Goal: Check status: Check status

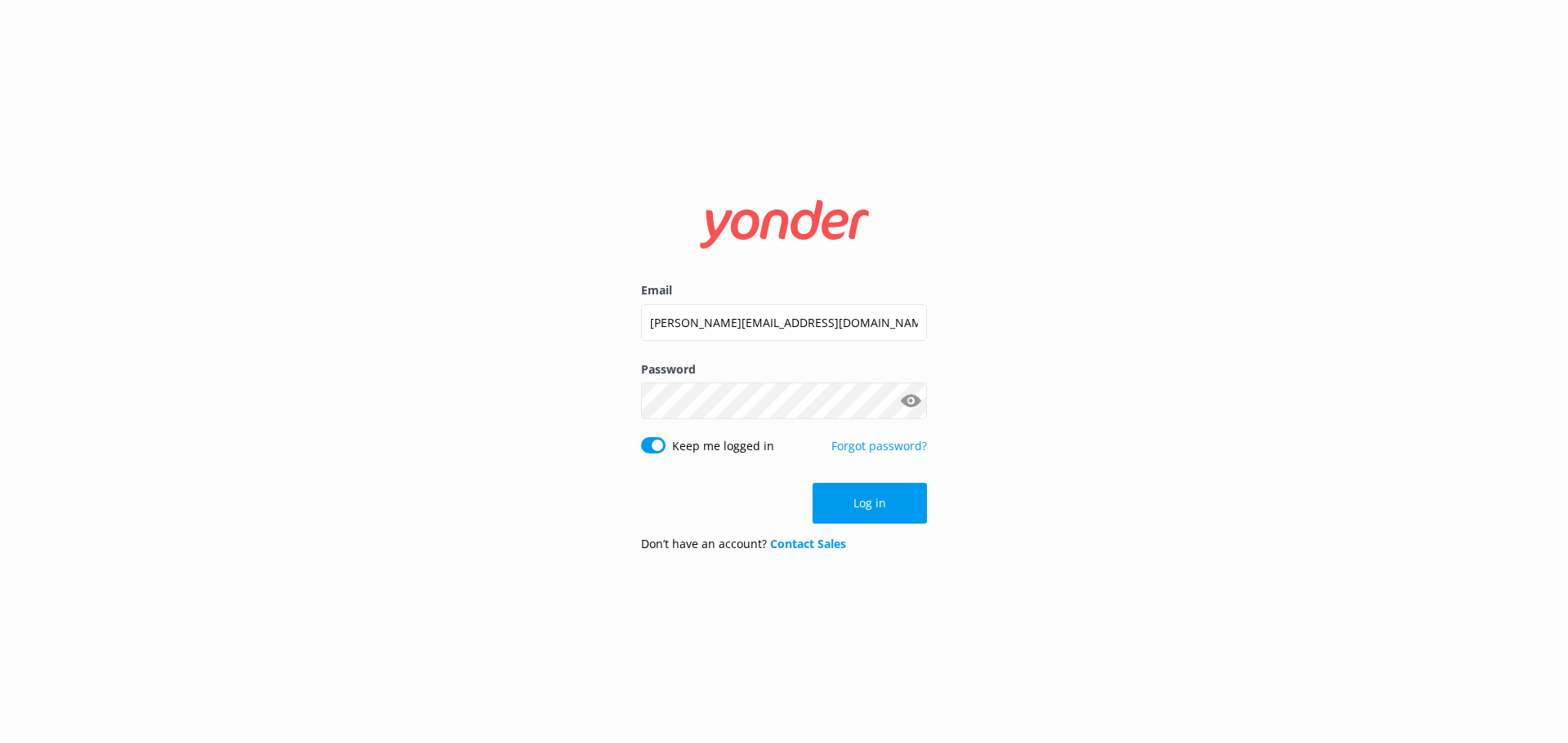
click at [846, 513] on div "Log in" at bounding box center [783, 503] width 286 height 41
click at [846, 513] on button "Log in" at bounding box center [869, 503] width 114 height 41
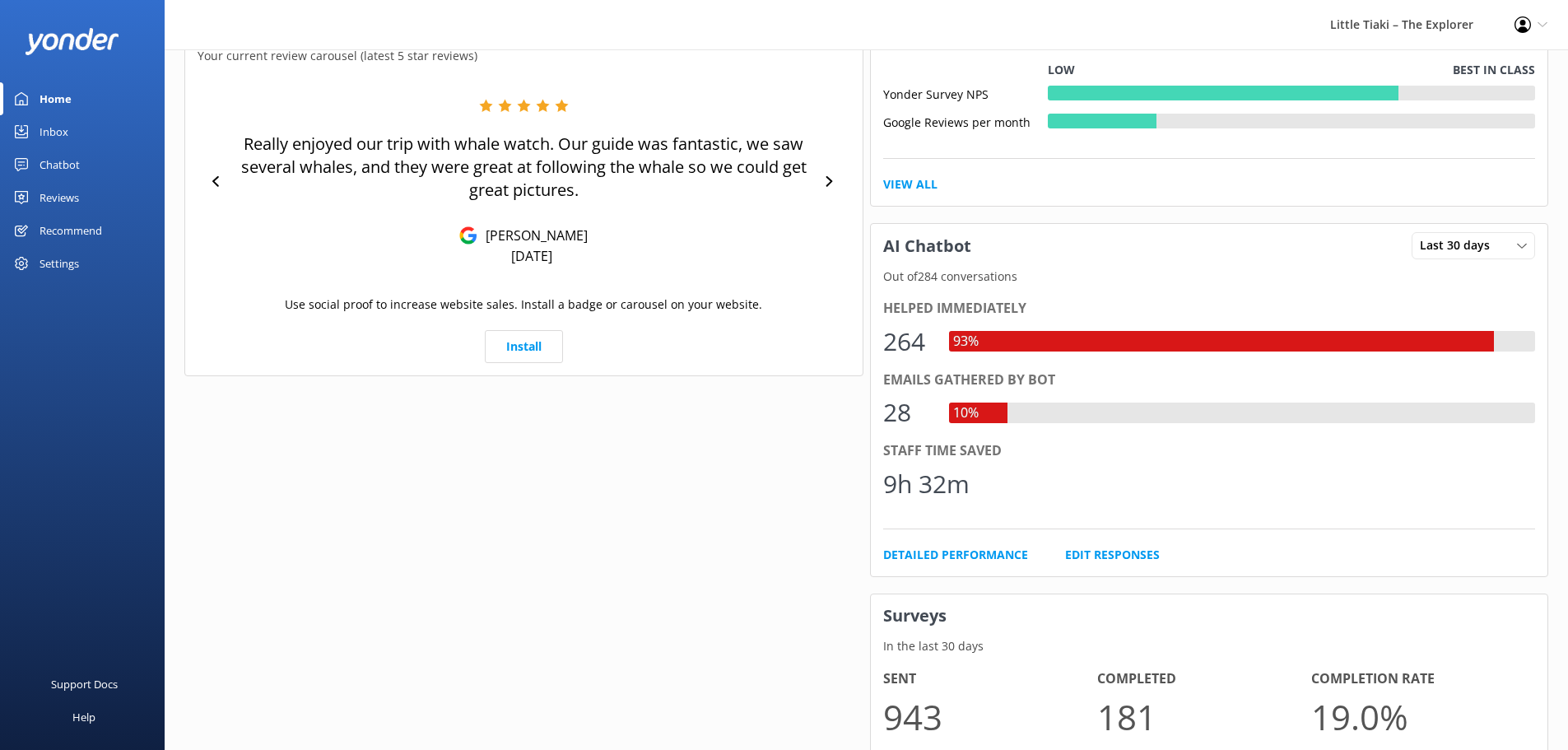
scroll to position [766, 0]
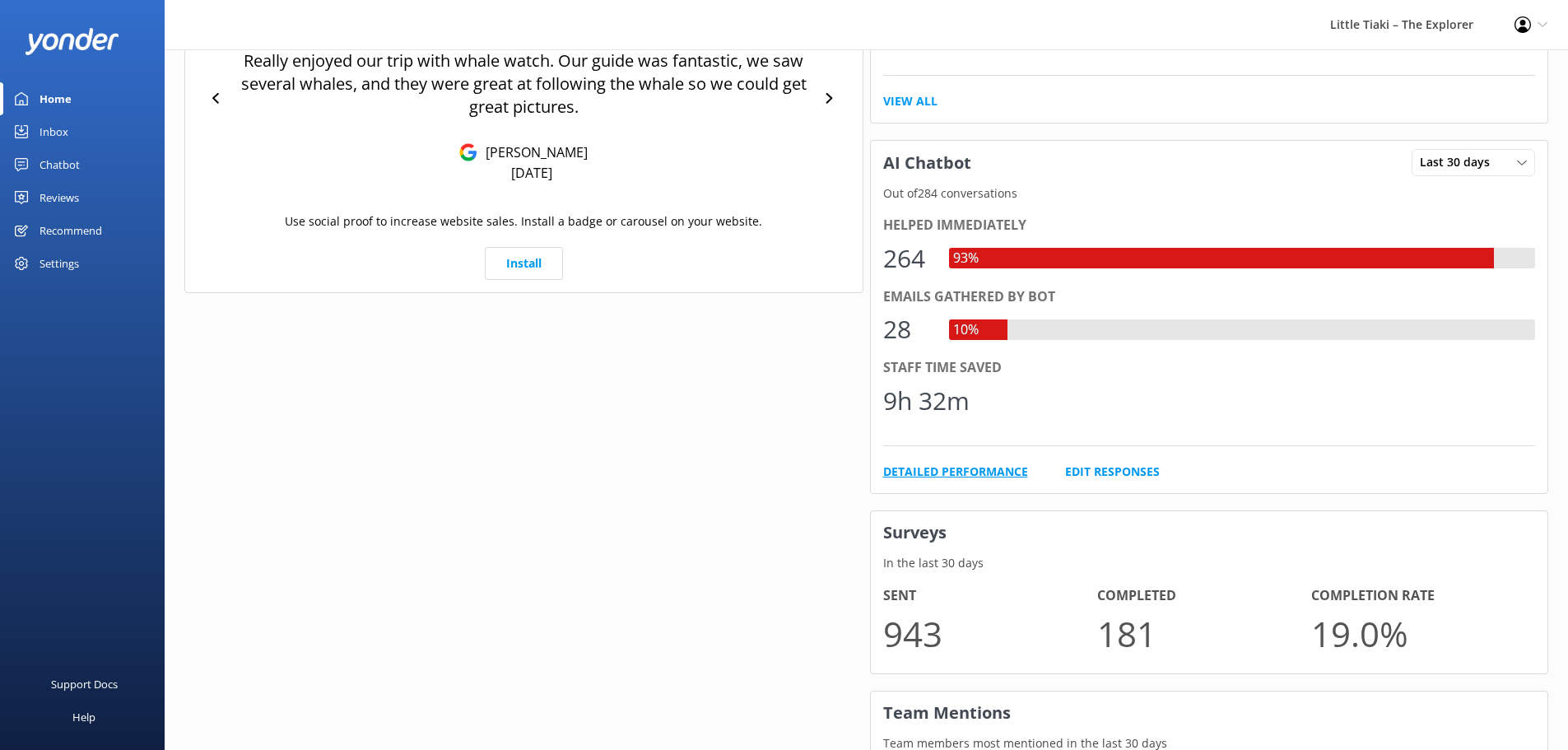
click at [950, 476] on link "Detailed Performance" at bounding box center [955, 472] width 145 height 18
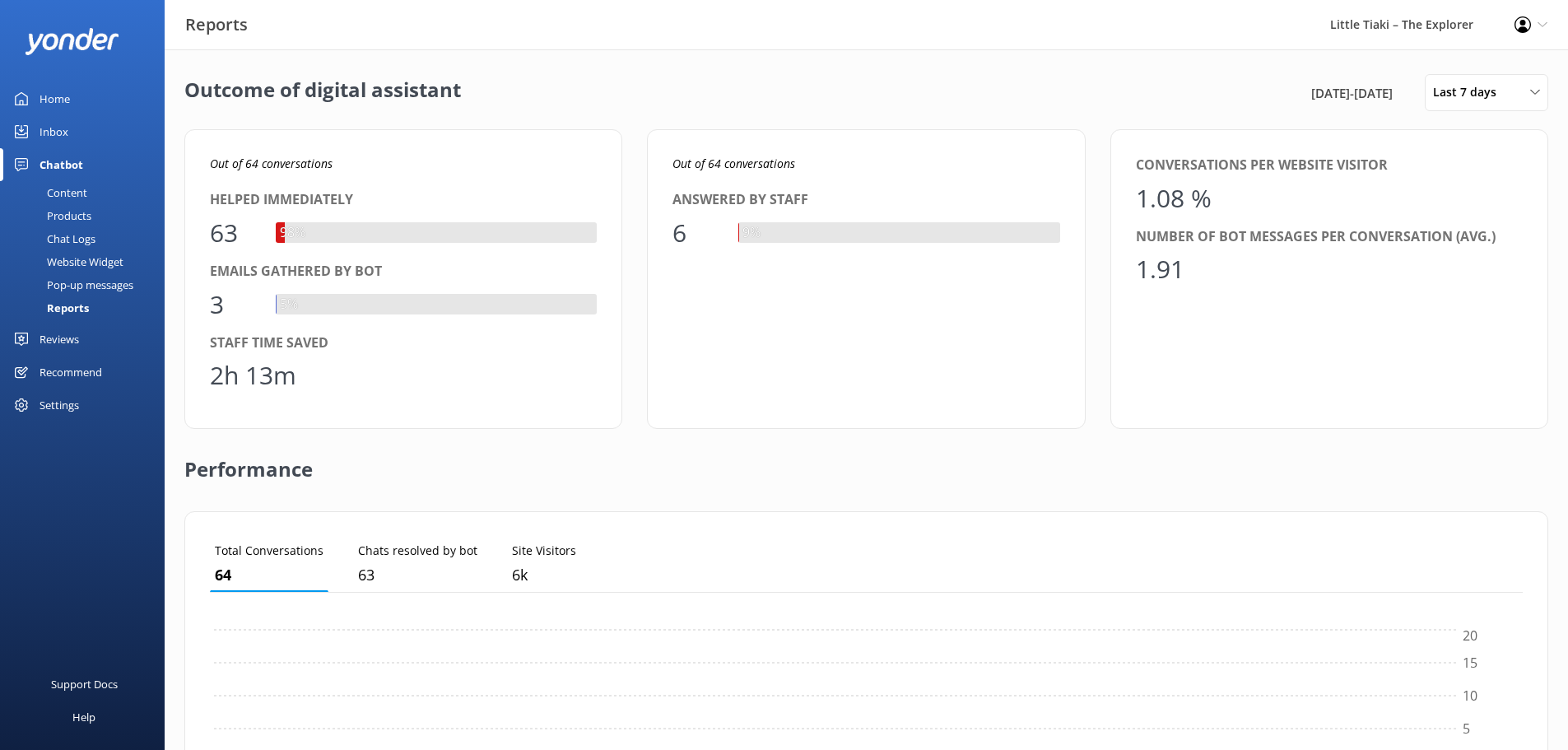
scroll to position [153, 1301]
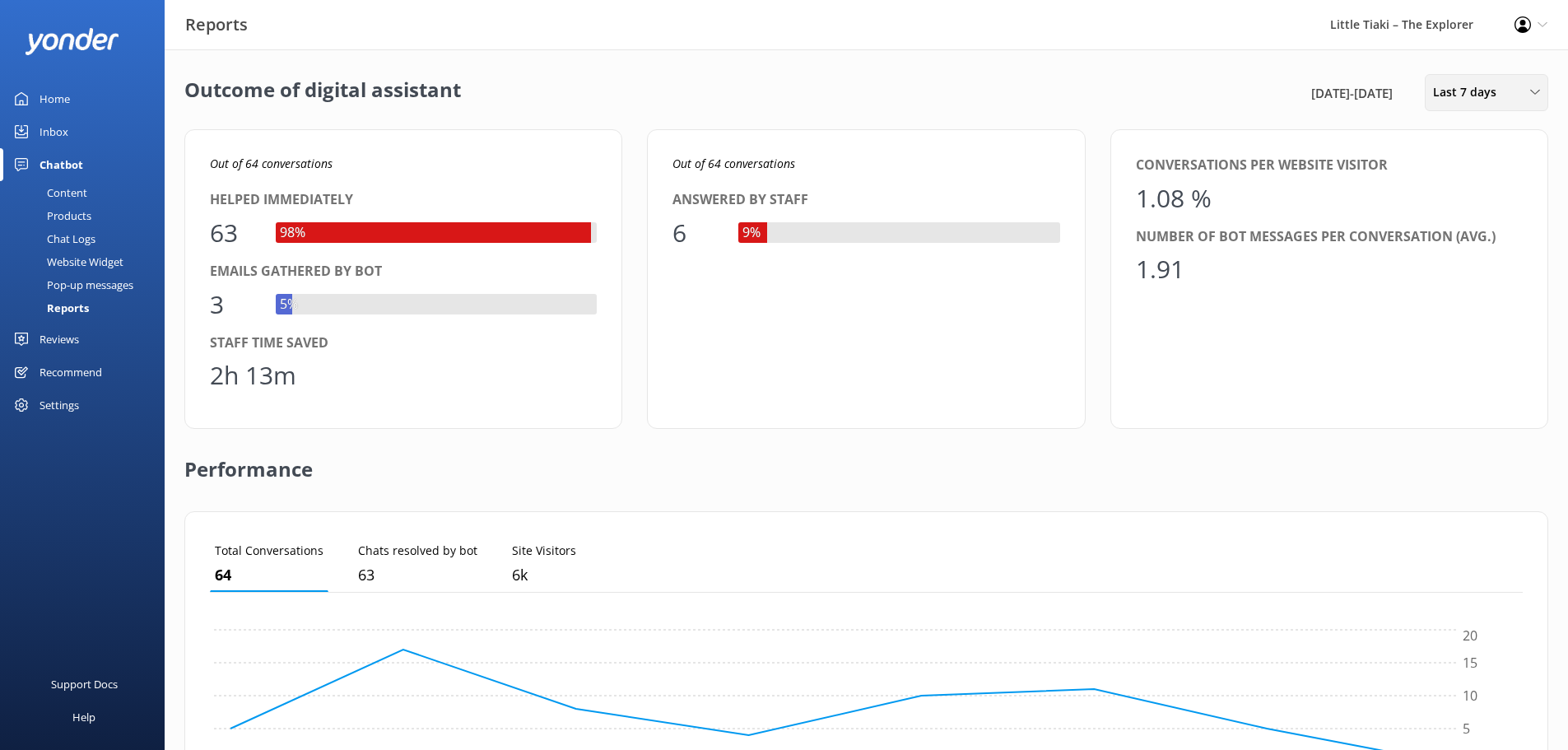
click at [1440, 87] on span "Last 7 days" at bounding box center [1469, 92] width 73 height 18
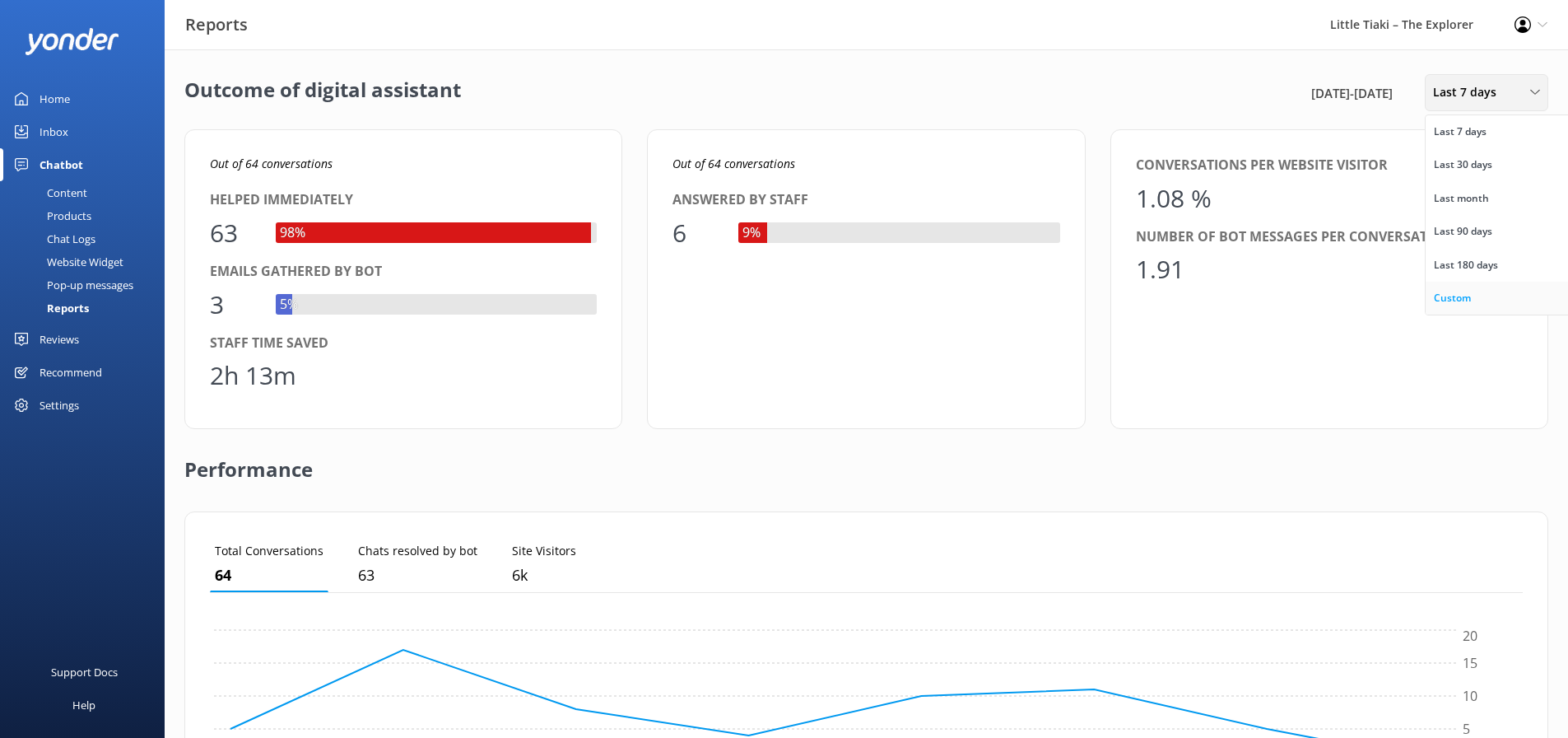
click at [1445, 303] on div "Custom" at bounding box center [1452, 298] width 37 height 16
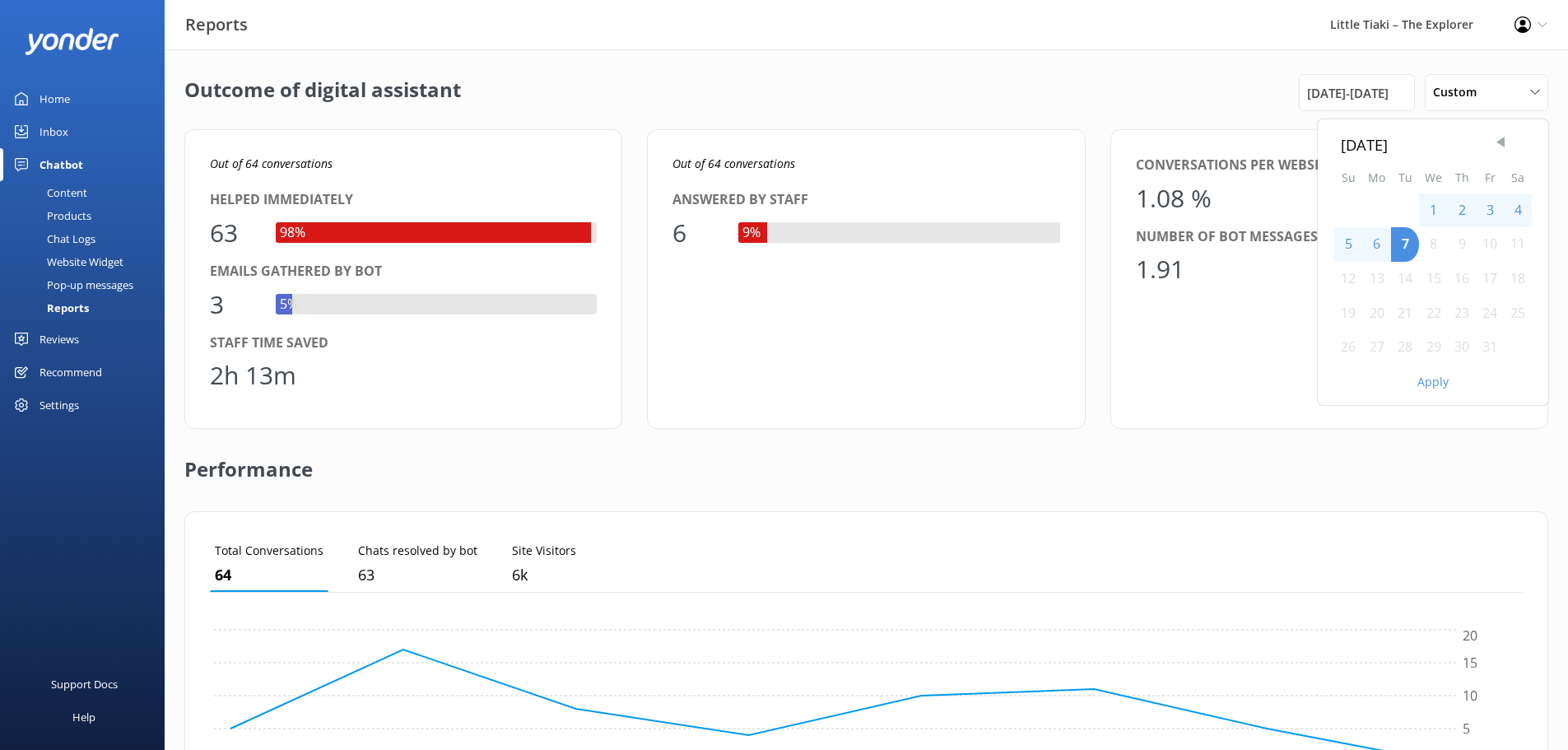
click at [1501, 146] on span "Previous Month" at bounding box center [1500, 142] width 16 height 16
click at [1398, 208] on div "1" at bounding box center [1405, 211] width 28 height 35
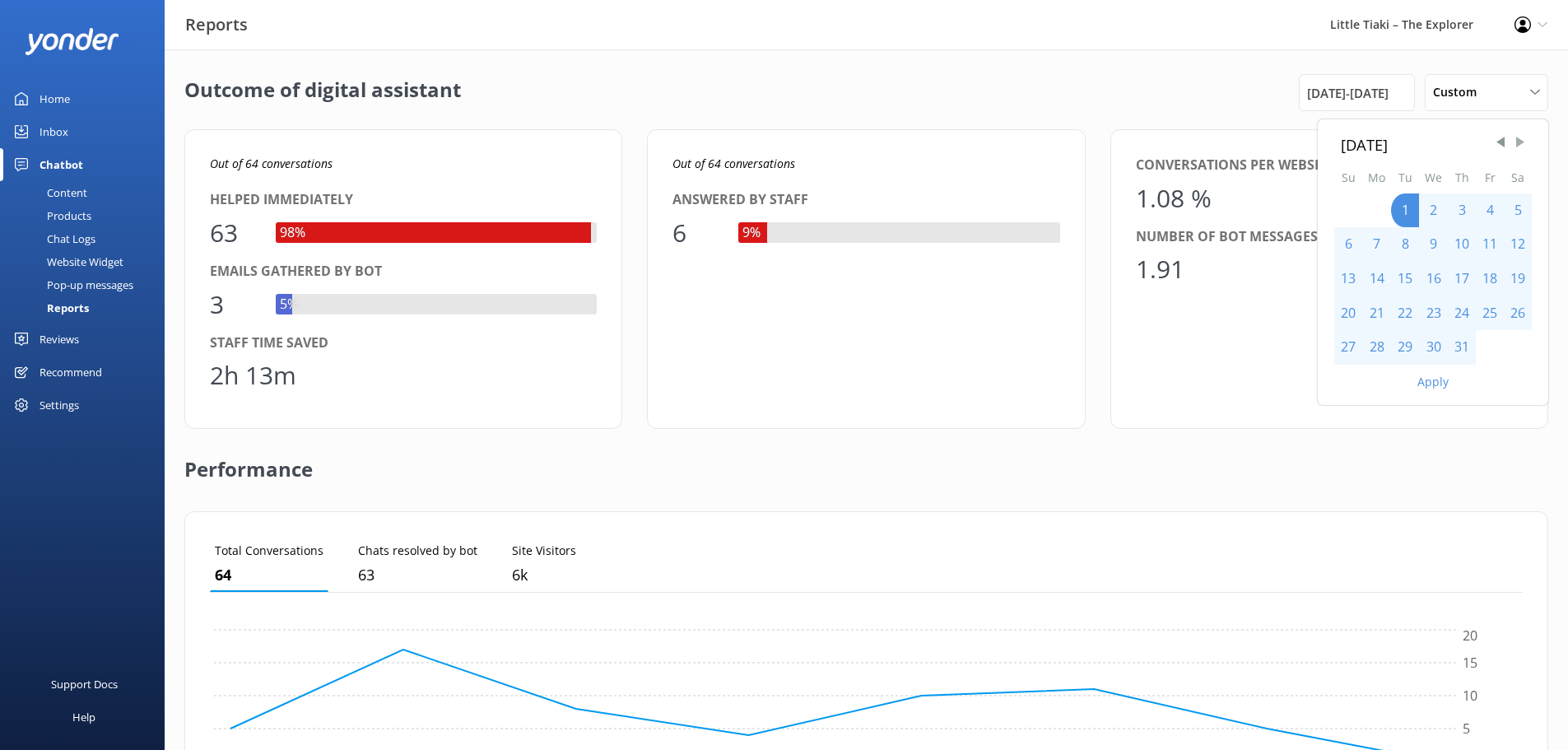
click at [1523, 143] on span "Next Month" at bounding box center [1520, 142] width 16 height 16
click at [1496, 147] on span "Previous Month" at bounding box center [1500, 142] width 16 height 16
click at [1418, 384] on button "Apply" at bounding box center [1432, 382] width 31 height 12
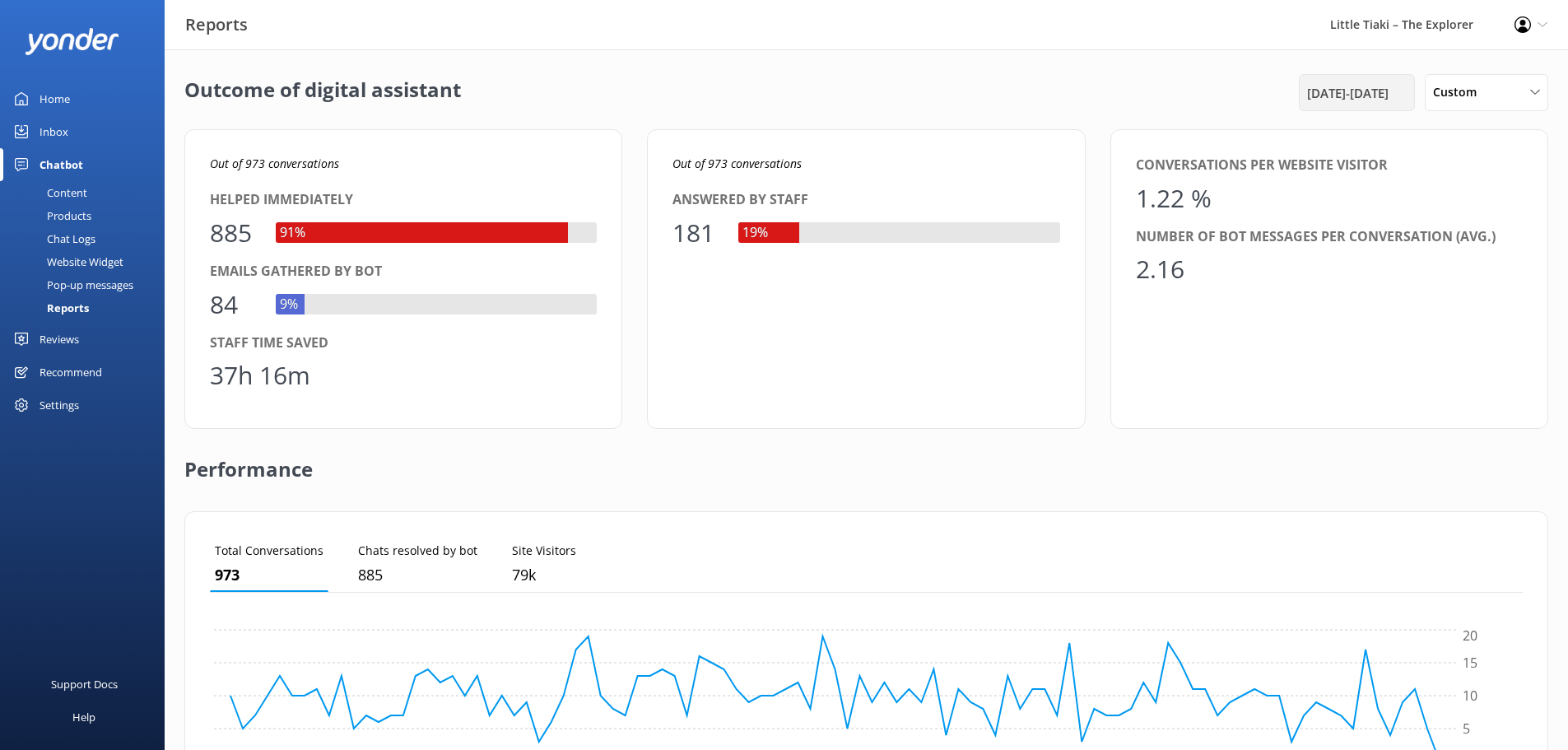
click at [1402, 96] on div "[DATE] - [DATE]" at bounding box center [1357, 93] width 108 height 20
click at [1503, 145] on span "Previous Month" at bounding box center [1500, 142] width 16 height 16
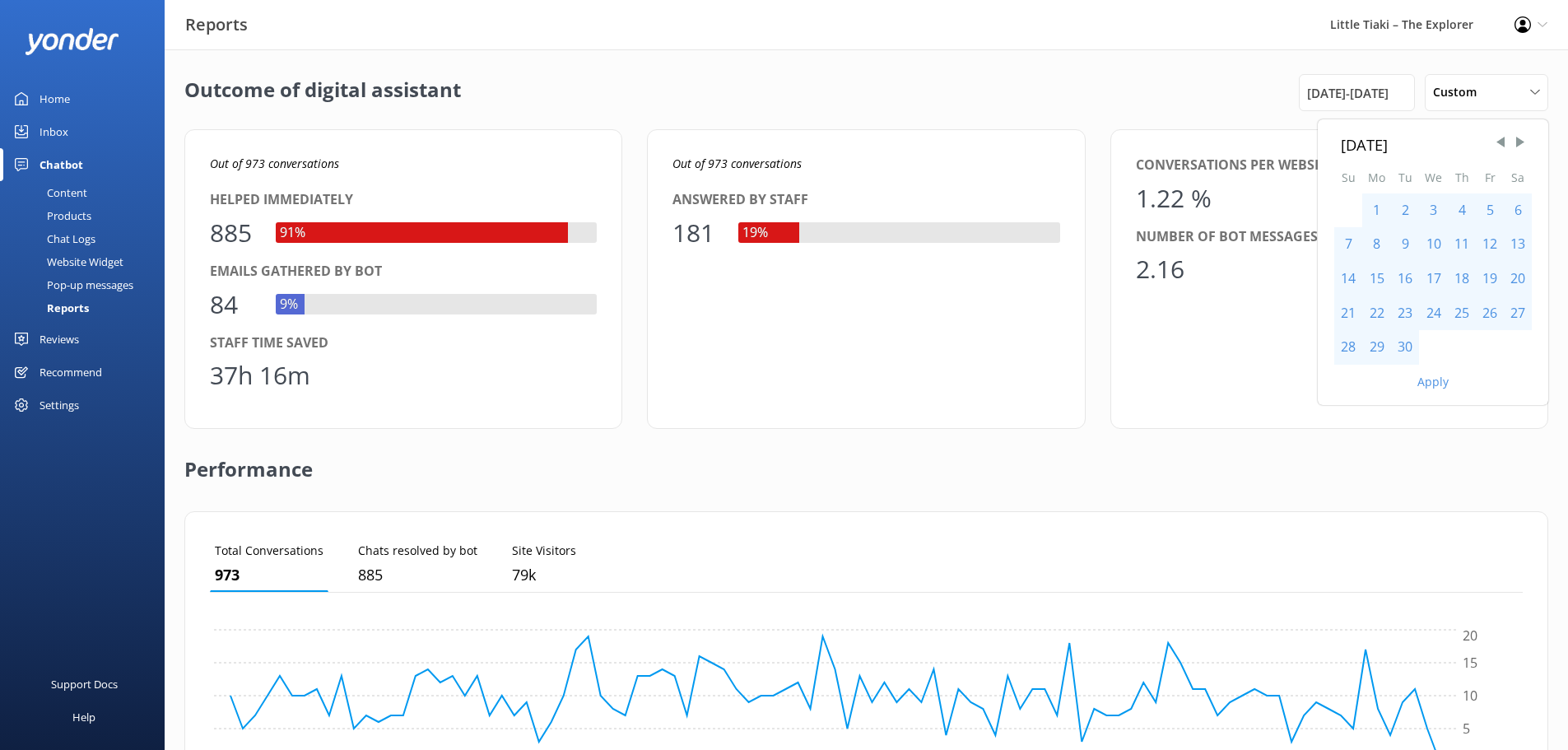
click at [1400, 345] on div "30" at bounding box center [1405, 348] width 28 height 35
click at [1430, 389] on div "Apply" at bounding box center [1432, 378] width 231 height 28
click at [1430, 384] on button "Apply" at bounding box center [1432, 382] width 31 height 12
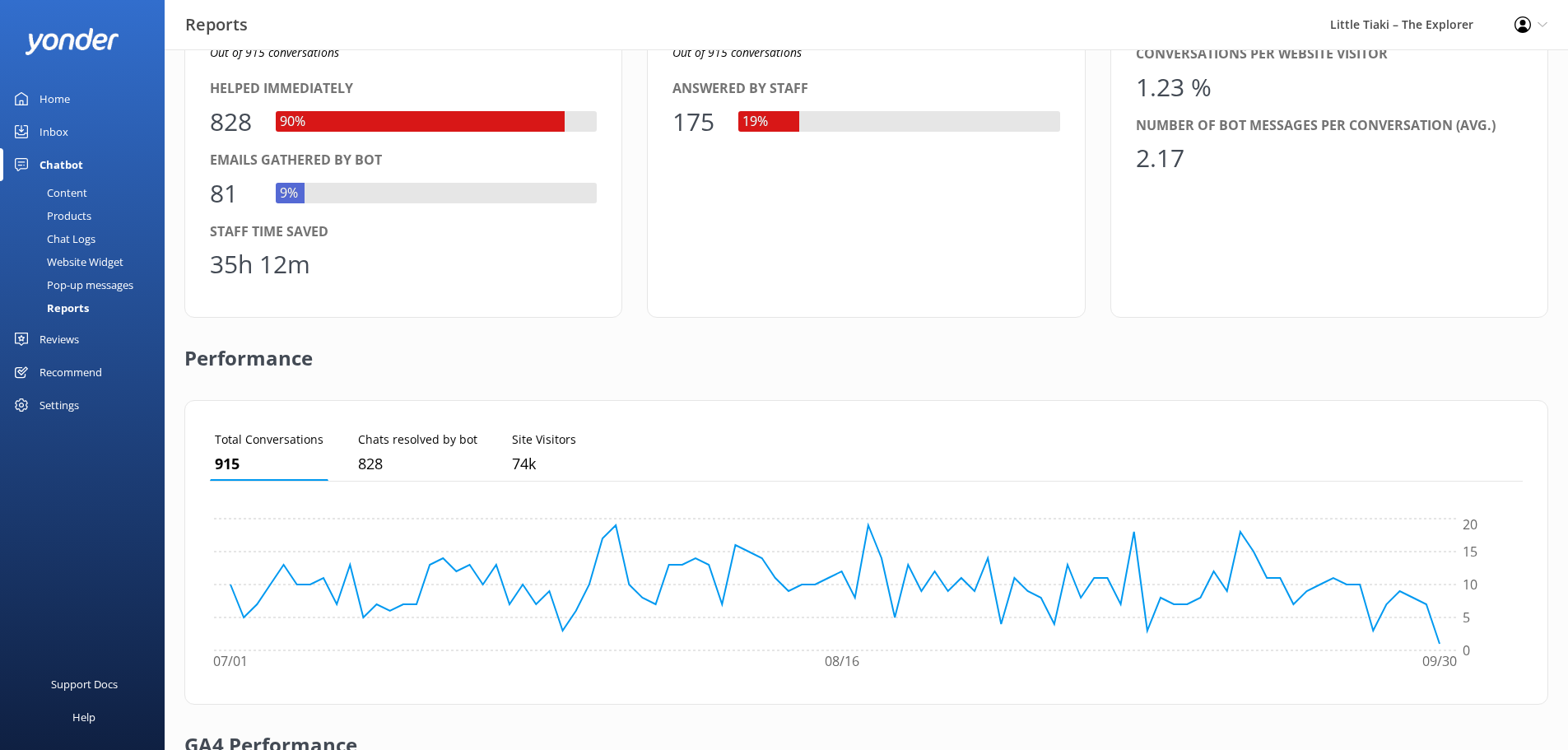
scroll to position [0, 0]
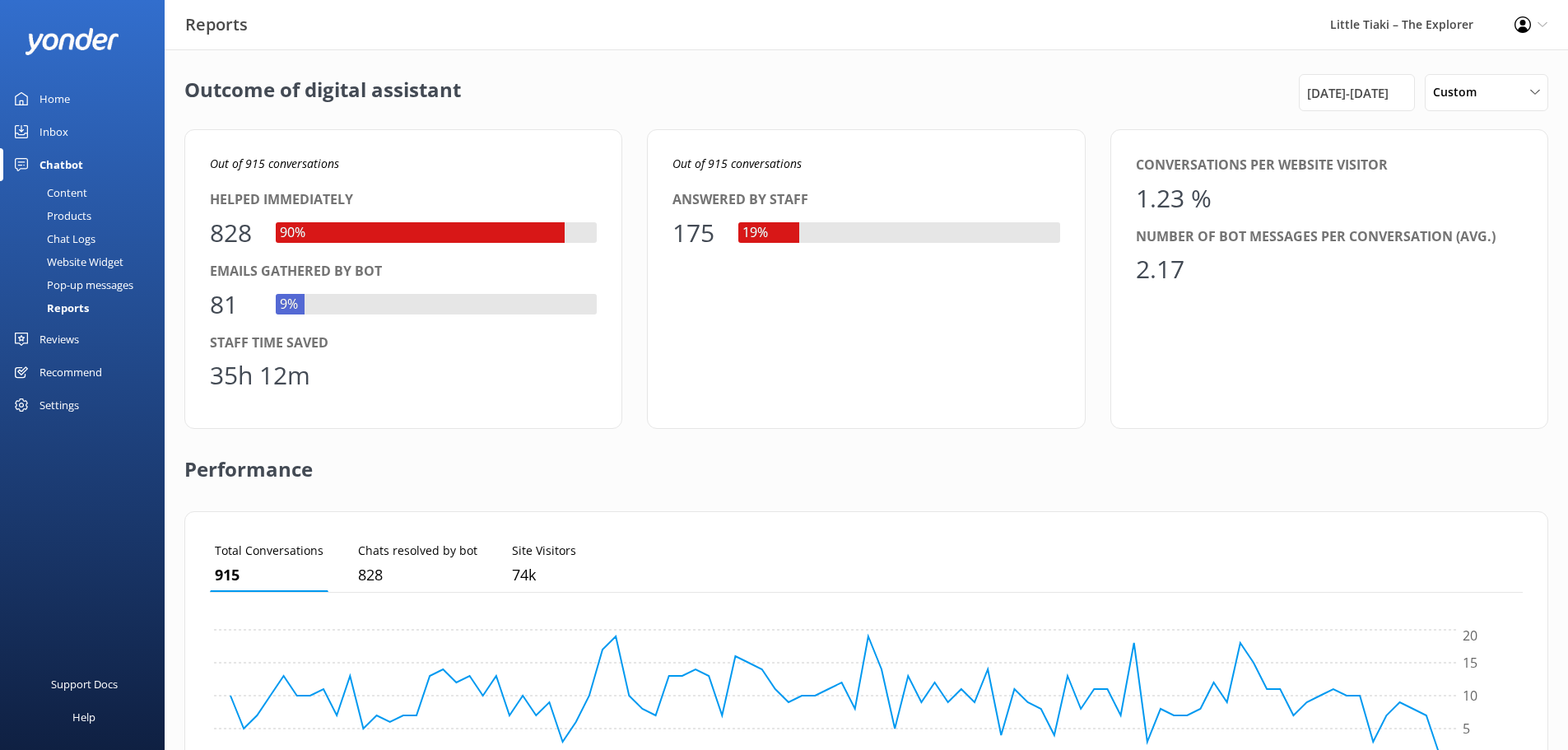
click at [75, 301] on div "Reports" at bounding box center [49, 308] width 79 height 23
click at [71, 310] on div "Reports" at bounding box center [49, 308] width 79 height 23
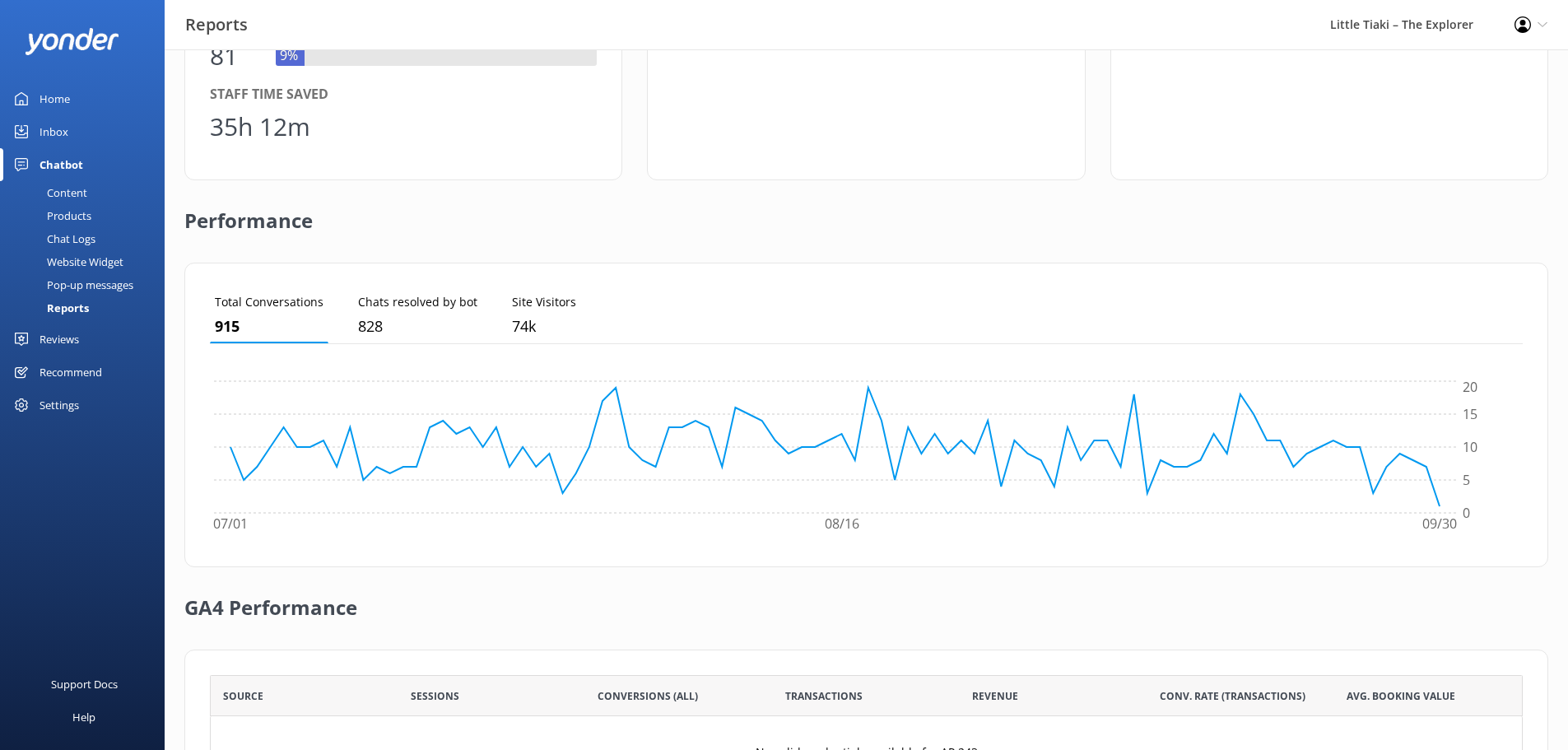
scroll to position [233, 0]
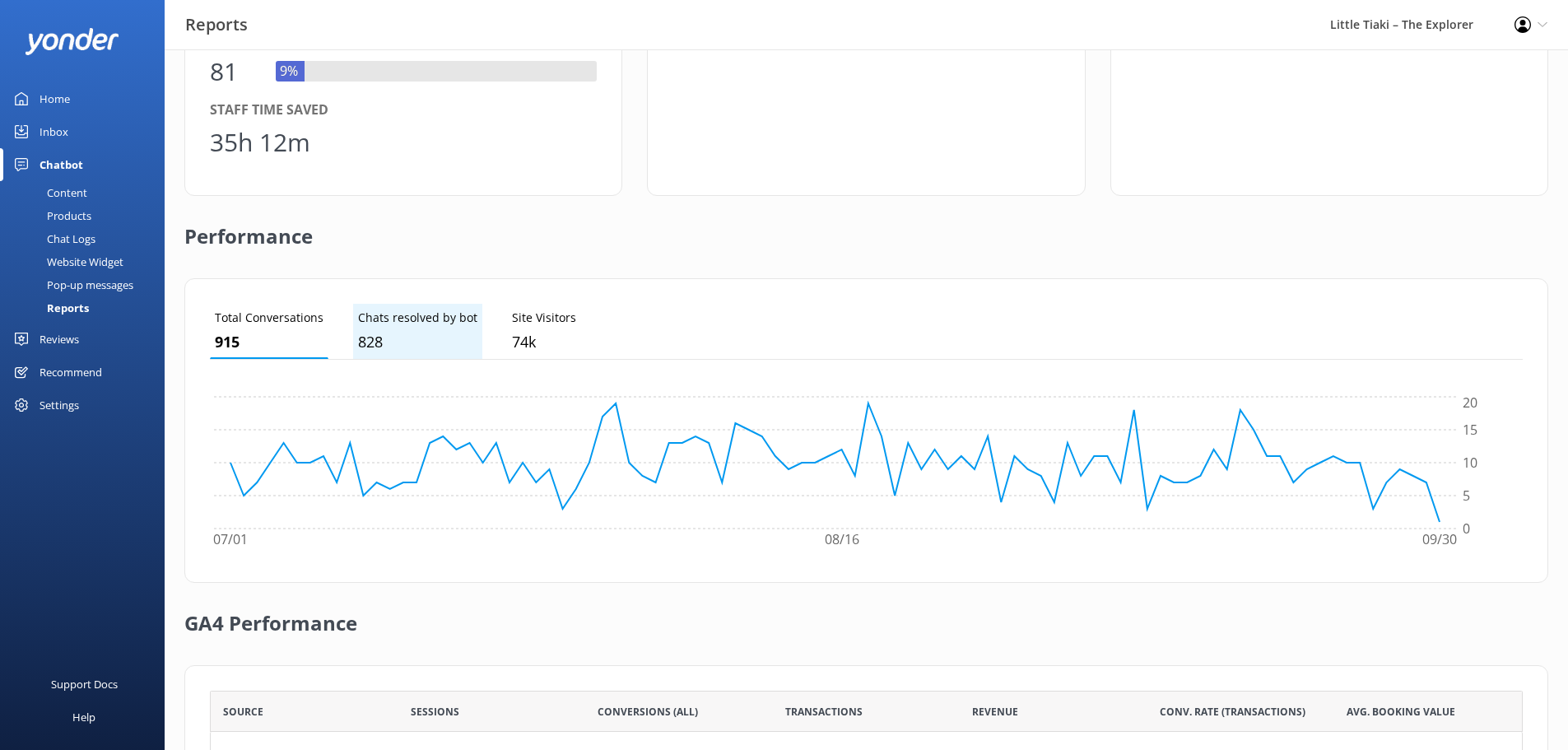
click at [363, 333] on p "828" at bounding box center [418, 343] width 120 height 24
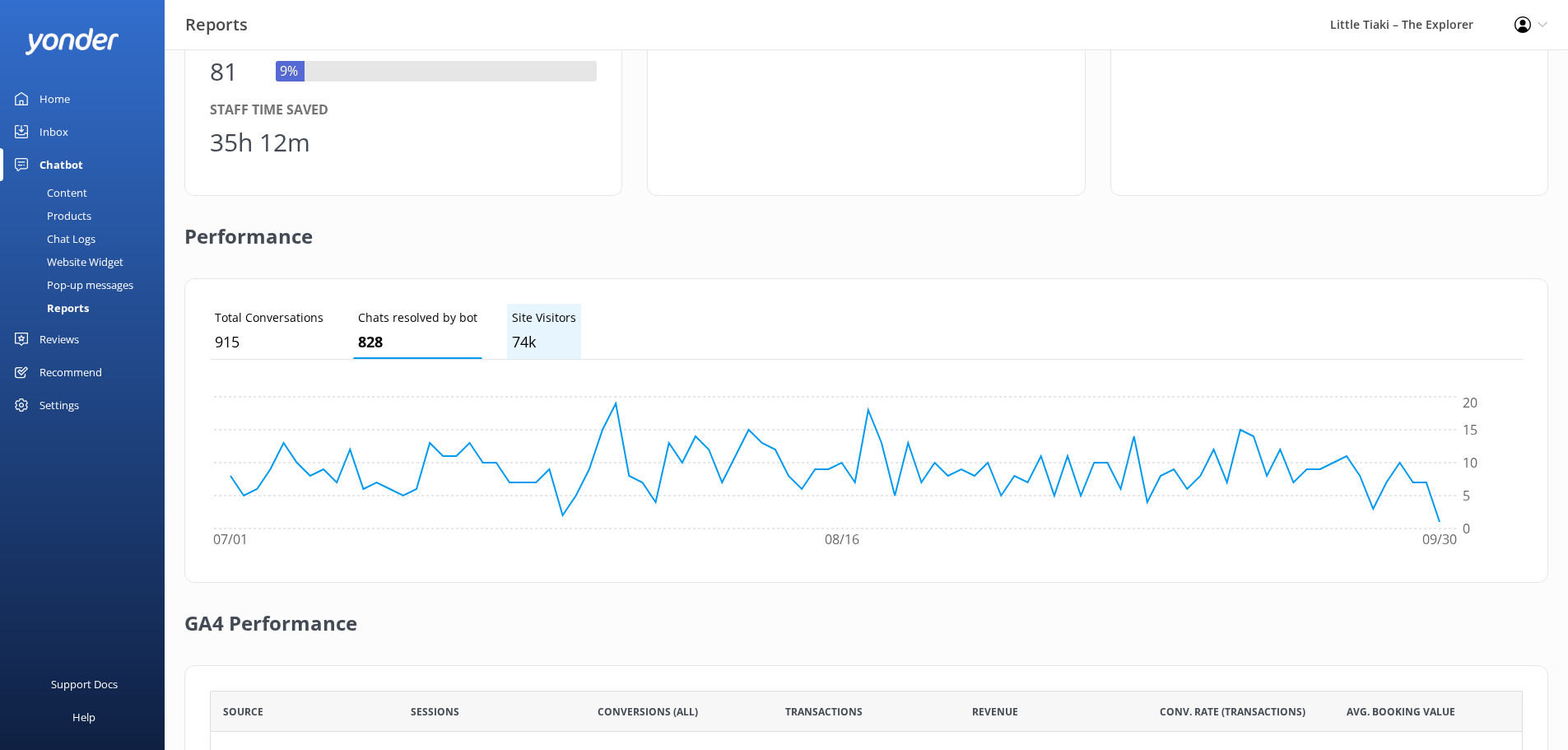
click at [518, 341] on p "74k" at bounding box center [544, 343] width 64 height 24
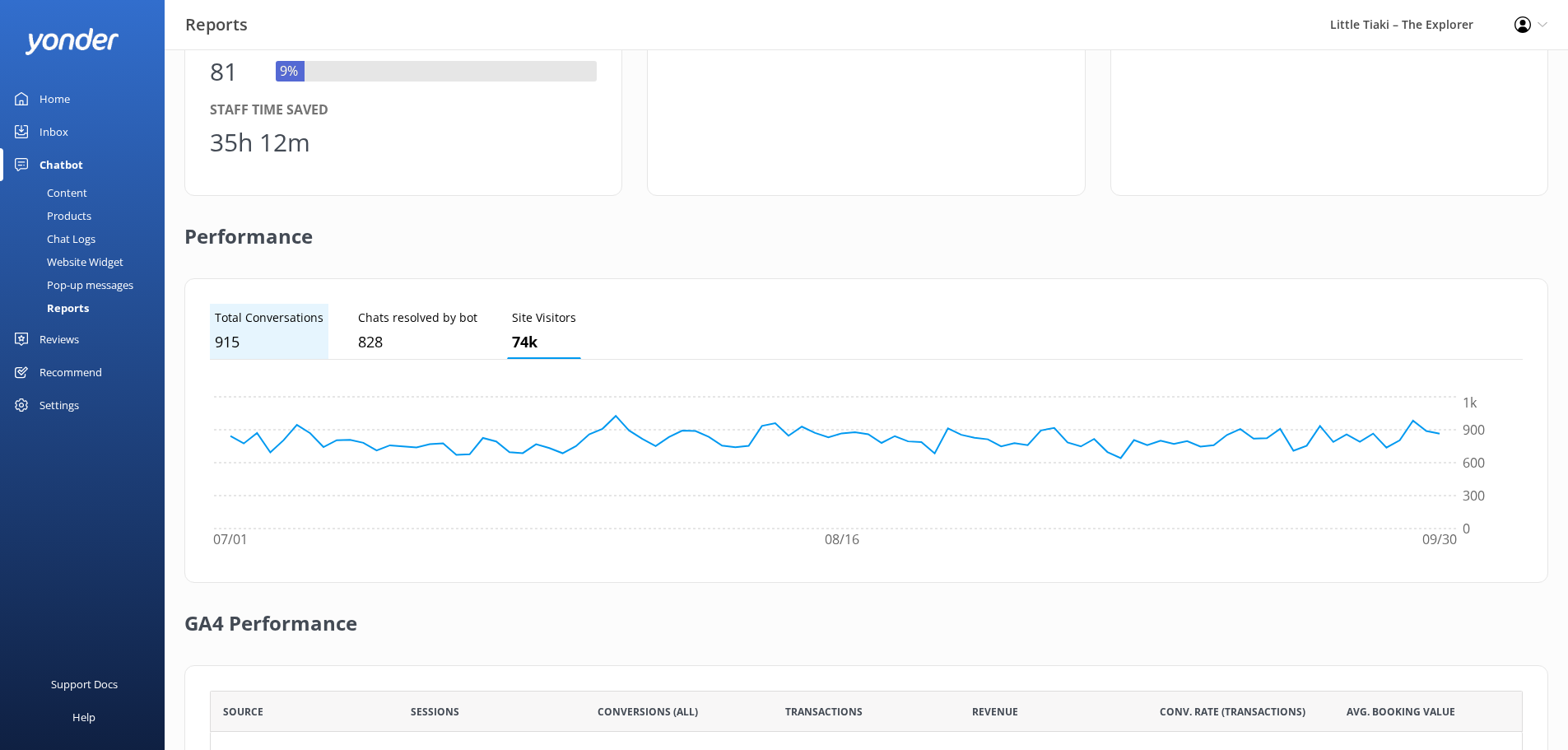
click at [258, 343] on p "915" at bounding box center [268, 343] width 109 height 24
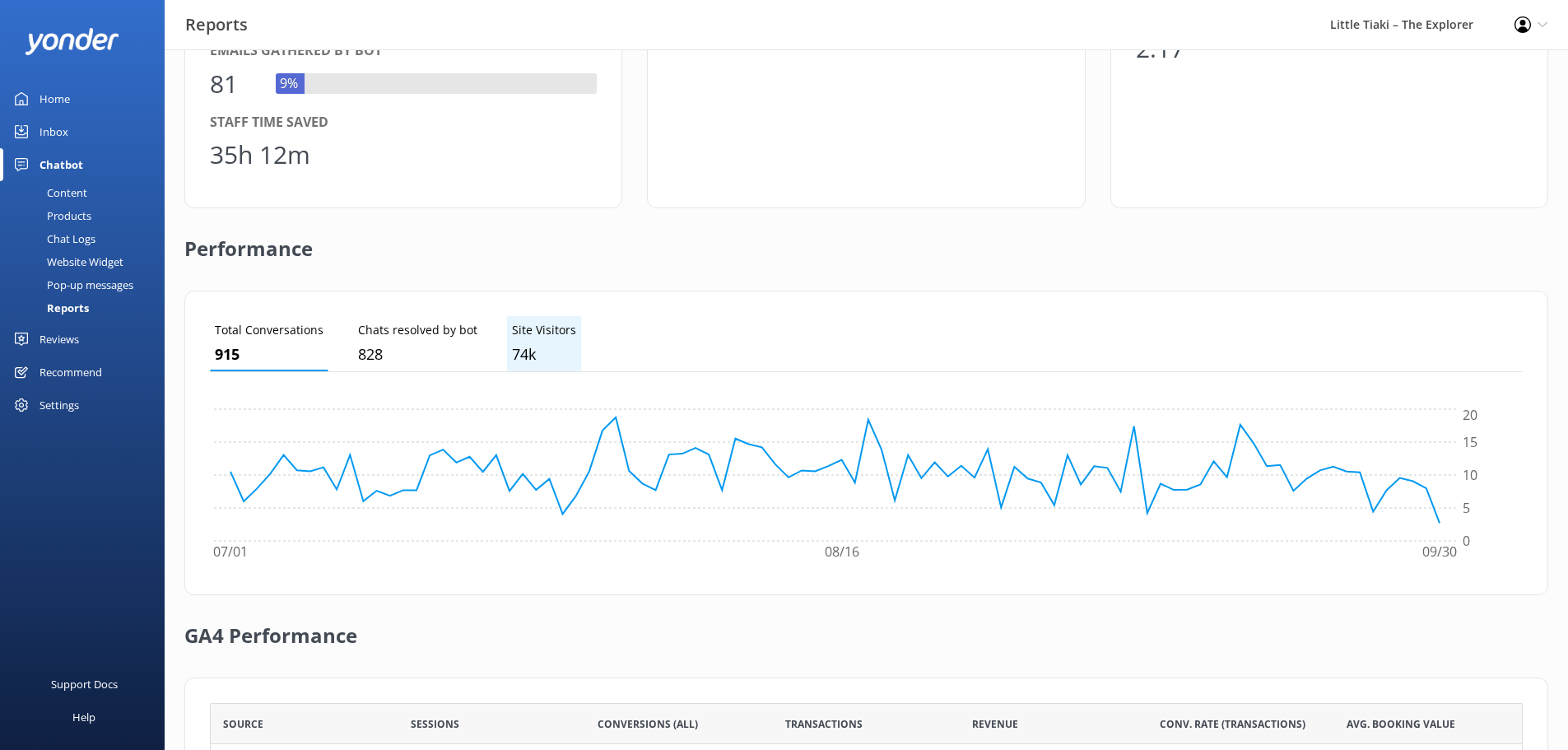
scroll to position [0, 0]
